Goal: Transaction & Acquisition: Purchase product/service

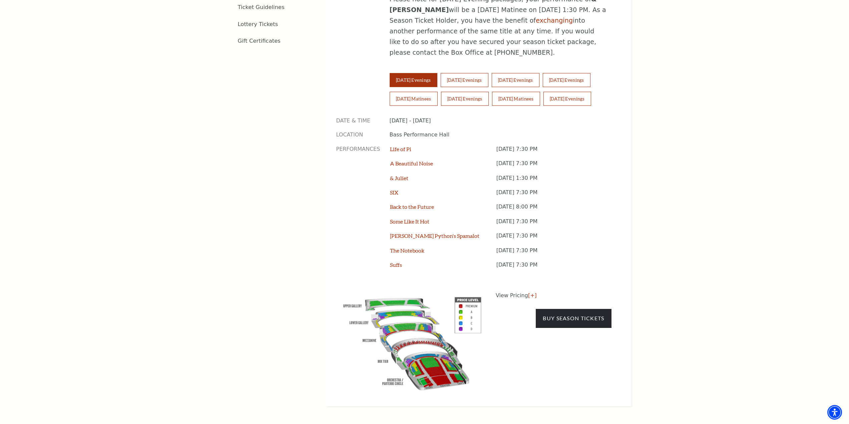
scroll to position [534, 0]
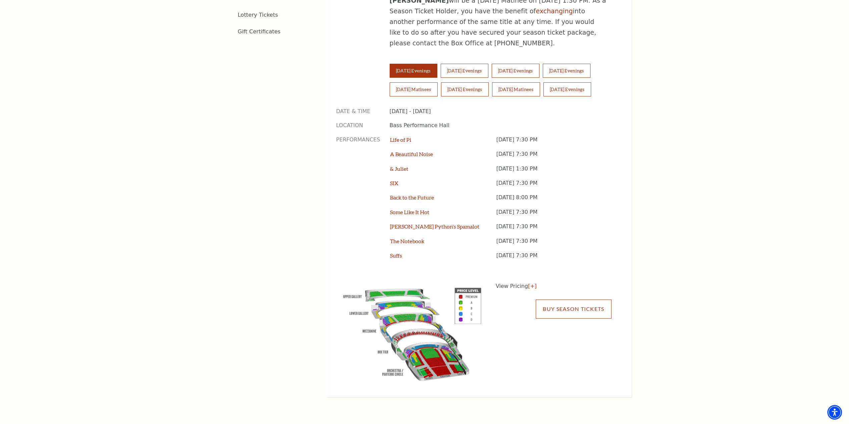
click at [568, 299] on link "Buy Season Tickets" at bounding box center [573, 308] width 75 height 19
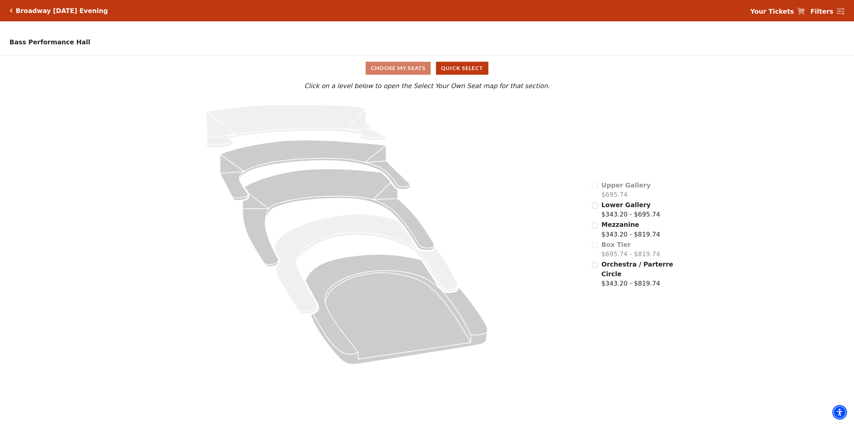
click at [604, 208] on span "Lower Gallery" at bounding box center [625, 204] width 49 height 7
